Goal: Check status

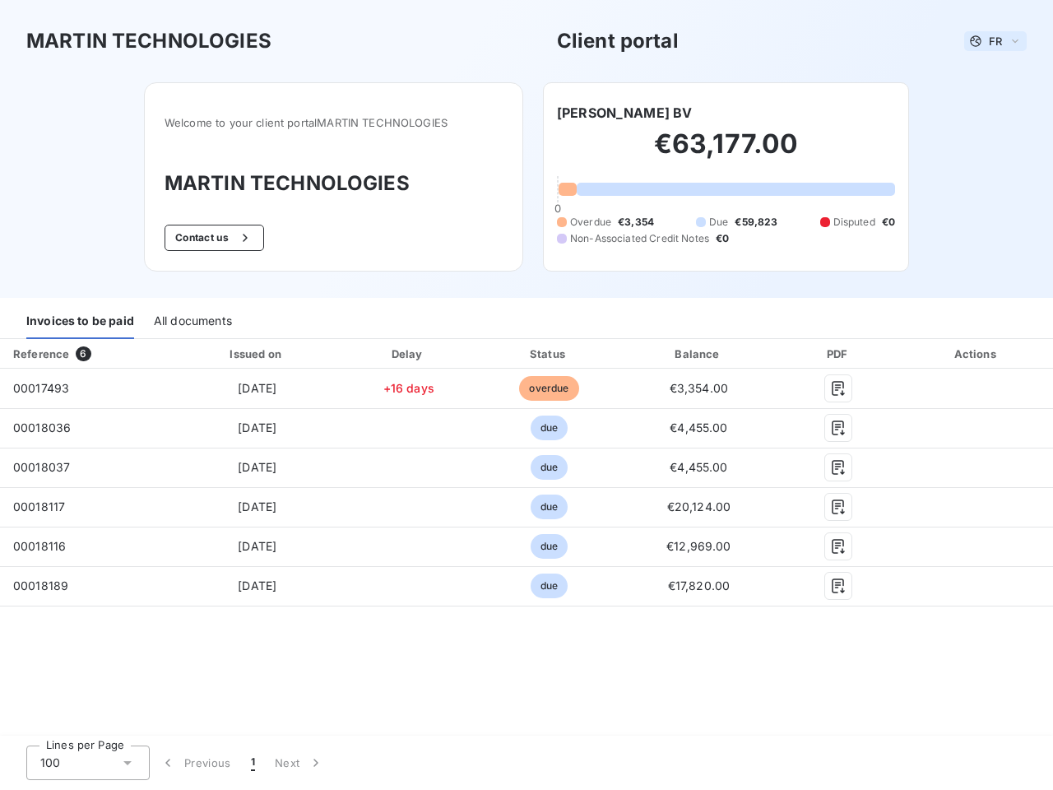
click at [995, 41] on span "FR" at bounding box center [995, 41] width 13 height 13
click at [212, 238] on button "Contact us" at bounding box center [215, 238] width 100 height 26
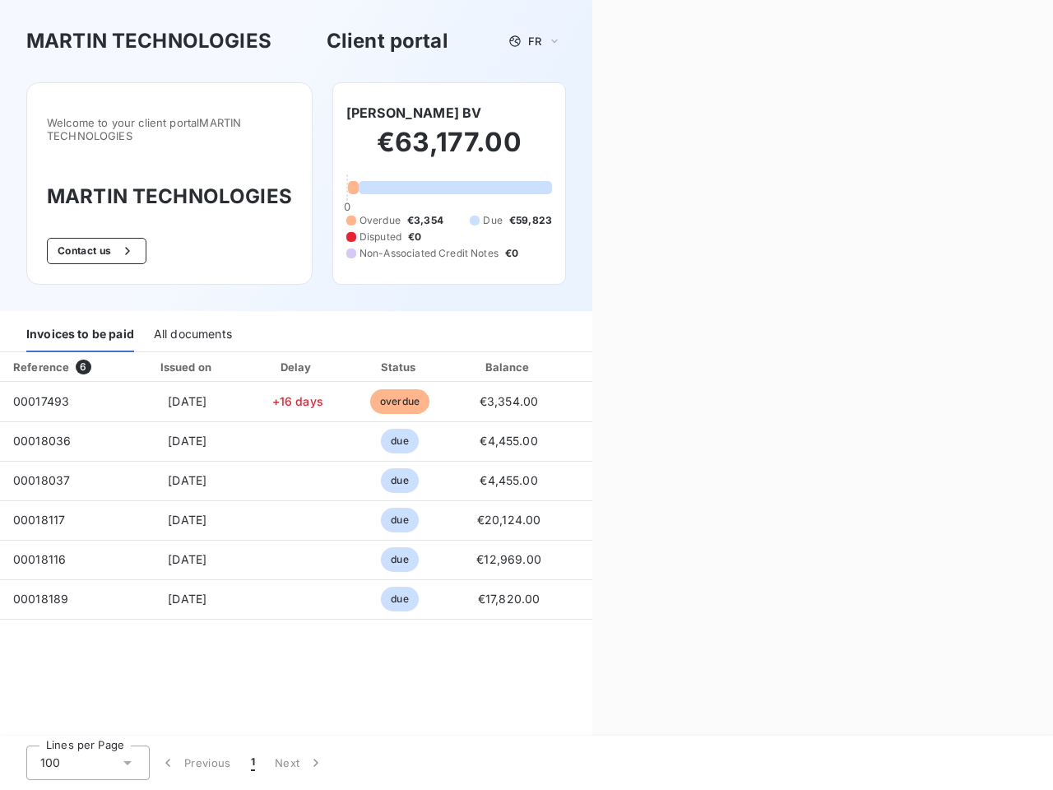
click at [619, 113] on div "Contact us Fill out the form below, and a member of our team will get back to y…" at bounding box center [822, 395] width 461 height 790
click at [80, 322] on div "Invoices to be paid" at bounding box center [80, 335] width 108 height 35
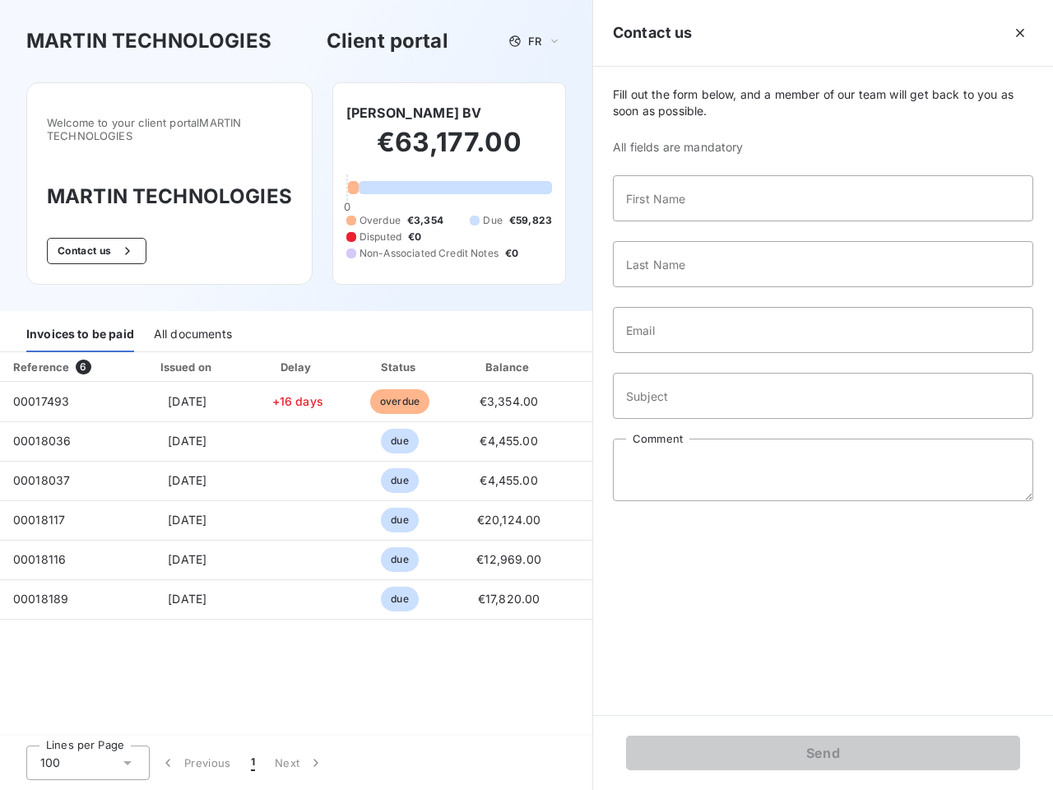
click at [192, 322] on div "All documents" at bounding box center [193, 335] width 78 height 35
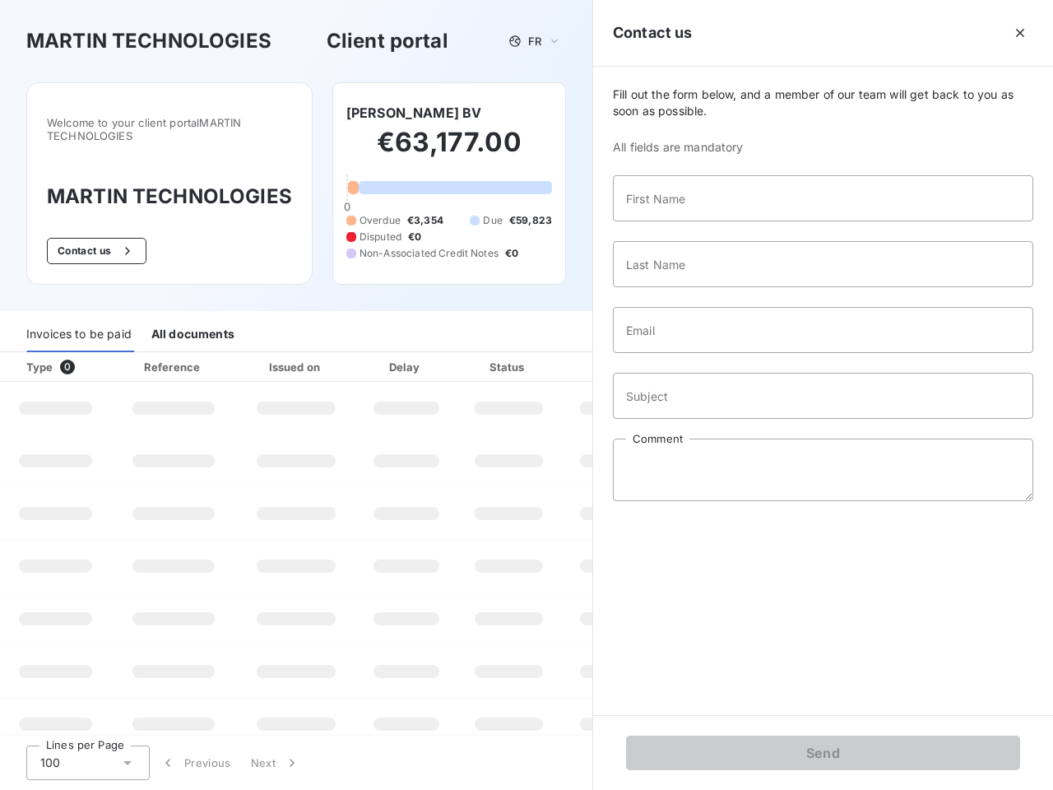
click at [86, 354] on th "Type 0" at bounding box center [55, 367] width 111 height 30
click at [256, 354] on th "Issued on" at bounding box center [296, 367] width 120 height 30
click at [408, 354] on th "Delay" at bounding box center [406, 367] width 100 height 30
click at [549, 354] on th "Status" at bounding box center [509, 367] width 104 height 30
click at [698, 354] on div "Fill out the form below, and a member of our team will get back to you as soon …" at bounding box center [823, 391] width 460 height 648
